Goal: Browse casually

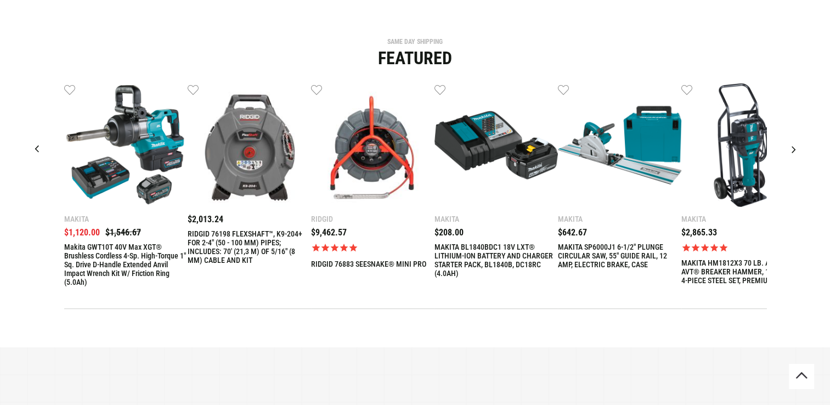
scroll to position [353, 0]
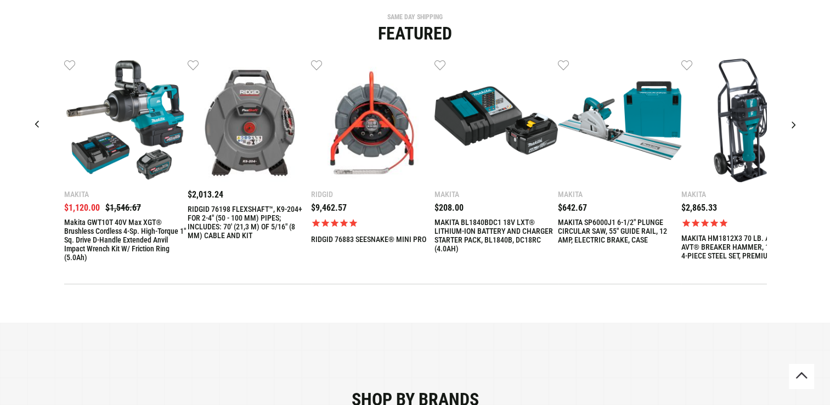
click at [792, 126] on div at bounding box center [793, 124] width 27 height 27
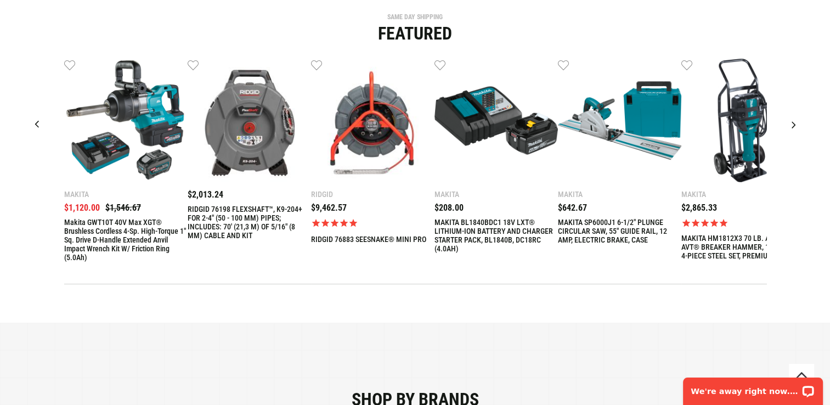
scroll to position [0, 0]
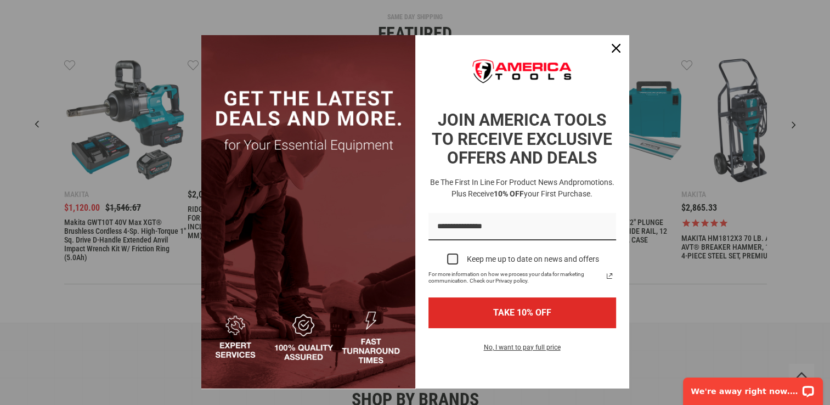
click at [792, 119] on div "Marketing offer form" at bounding box center [415, 202] width 830 height 405
click at [612, 52] on icon "close icon" at bounding box center [616, 48] width 9 height 9
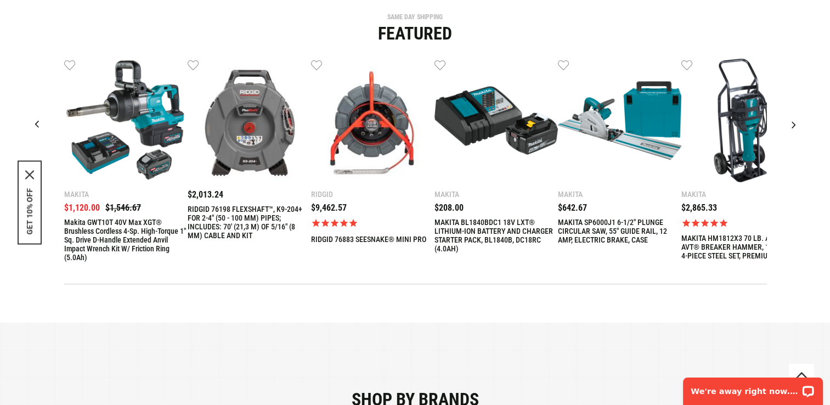
click at [794, 124] on div at bounding box center [793, 124] width 27 height 27
click at [792, 122] on div at bounding box center [793, 124] width 27 height 27
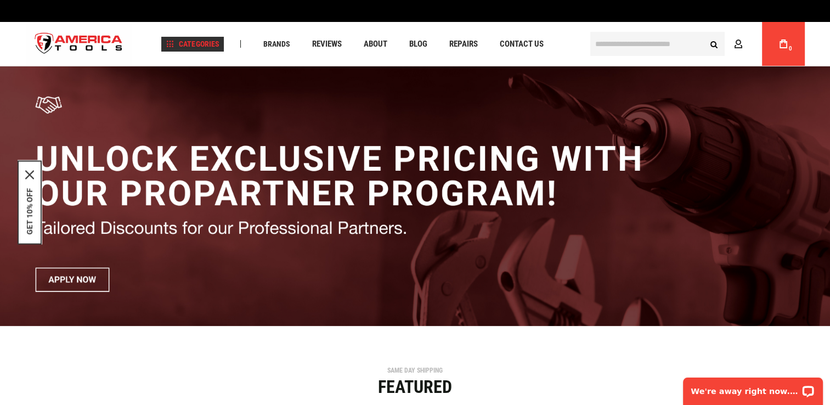
click at [198, 44] on span "Categories" at bounding box center [192, 44] width 53 height 8
click at [169, 43] on span "Categories" at bounding box center [192, 44] width 53 height 8
